Goal: Connect with others: Participate in discussion

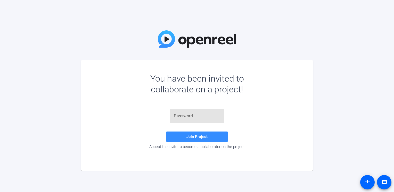
click at [193, 118] on input "text" at bounding box center [197, 116] width 46 height 6
paste input "i7bwy["
type input "i7bwy["
click at [199, 136] on span "Join Project" at bounding box center [196, 136] width 21 height 5
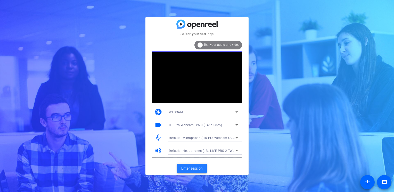
click at [201, 168] on span "Enter session" at bounding box center [191, 168] width 21 height 5
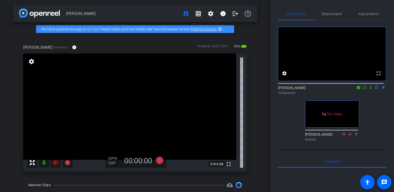
click at [369, 89] on icon at bounding box center [370, 87] width 2 height 3
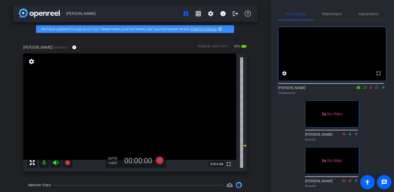
click at [369, 89] on icon at bounding box center [370, 88] width 4 height 4
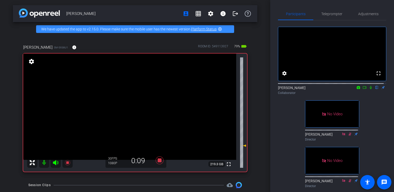
click at [363, 89] on icon at bounding box center [364, 87] width 4 height 3
click at [376, 89] on icon at bounding box center [377, 87] width 2 height 3
click at [375, 89] on icon at bounding box center [376, 87] width 3 height 3
click at [376, 89] on icon at bounding box center [377, 87] width 2 height 3
click at [375, 89] on icon at bounding box center [377, 88] width 4 height 4
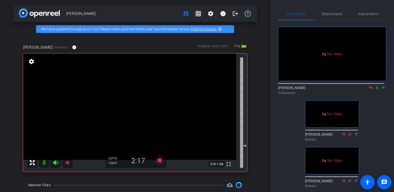
click at [375, 89] on icon at bounding box center [377, 88] width 4 height 4
drag, startPoint x: 374, startPoint y: 93, endPoint x: 370, endPoint y: 94, distance: 3.9
click at [375, 89] on icon at bounding box center [376, 87] width 3 height 3
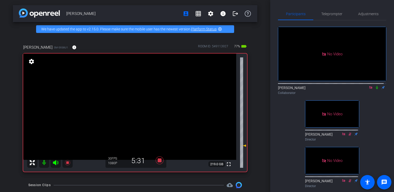
click at [376, 89] on icon at bounding box center [377, 87] width 2 height 3
click at [375, 89] on icon at bounding box center [376, 87] width 3 height 3
click at [375, 89] on icon at bounding box center [377, 88] width 4 height 4
click at [376, 89] on icon at bounding box center [377, 87] width 2 height 3
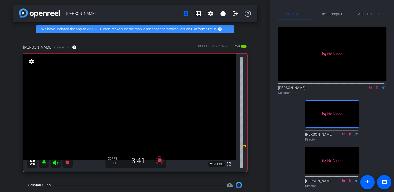
click at [375, 89] on icon at bounding box center [377, 88] width 4 height 4
click at [374, 90] on mat-icon at bounding box center [377, 87] width 6 height 5
click at [375, 89] on icon at bounding box center [377, 88] width 4 height 4
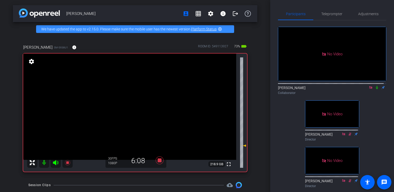
click at [376, 89] on icon at bounding box center [377, 87] width 2 height 3
click at [375, 89] on icon at bounding box center [376, 87] width 3 height 3
click at [376, 89] on icon at bounding box center [377, 87] width 2 height 3
click at [375, 89] on icon at bounding box center [376, 87] width 3 height 3
click at [376, 89] on icon at bounding box center [377, 87] width 2 height 3
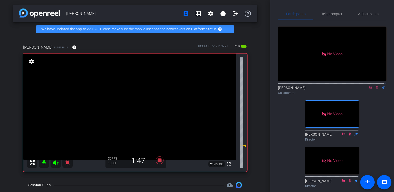
click at [375, 89] on icon at bounding box center [377, 88] width 4 height 4
click at [376, 89] on icon at bounding box center [377, 87] width 2 height 3
click at [375, 89] on icon at bounding box center [377, 88] width 4 height 4
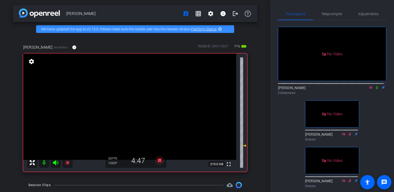
click at [376, 89] on icon at bounding box center [377, 87] width 2 height 3
click at [375, 89] on icon at bounding box center [376, 87] width 3 height 3
click at [369, 89] on icon at bounding box center [370, 87] width 3 height 3
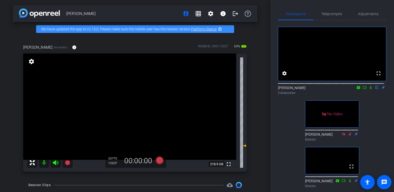
click at [368, 89] on icon at bounding box center [370, 88] width 4 height 4
click at [362, 89] on icon at bounding box center [364, 88] width 4 height 4
click at [375, 89] on icon at bounding box center [377, 88] width 4 height 4
click at [368, 89] on icon at bounding box center [370, 88] width 4 height 4
